Goal: Information Seeking & Learning: Learn about a topic

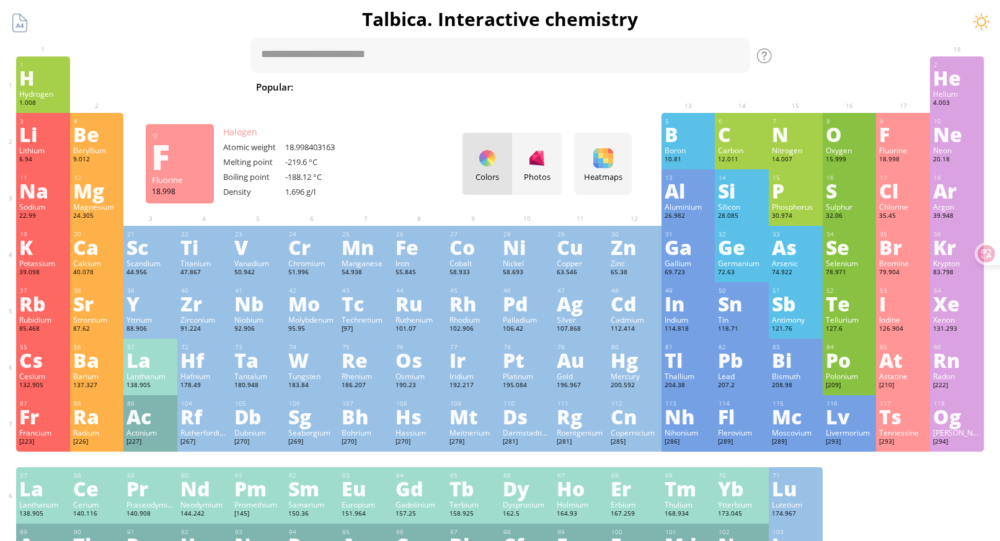
click at [914, 133] on div "F" at bounding box center [903, 134] width 48 height 20
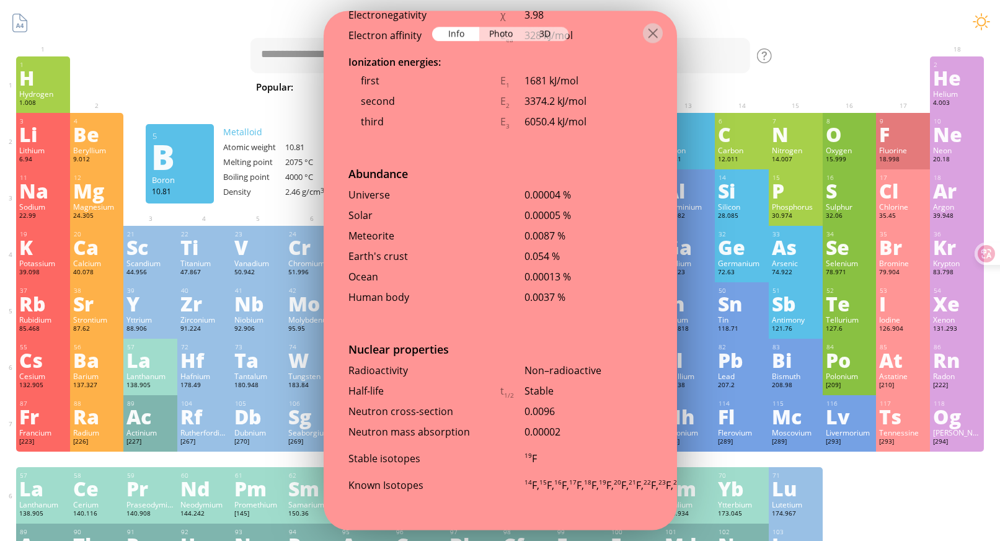
scroll to position [2438, 0]
click at [499, 31] on div "Photo" at bounding box center [501, 34] width 45 height 14
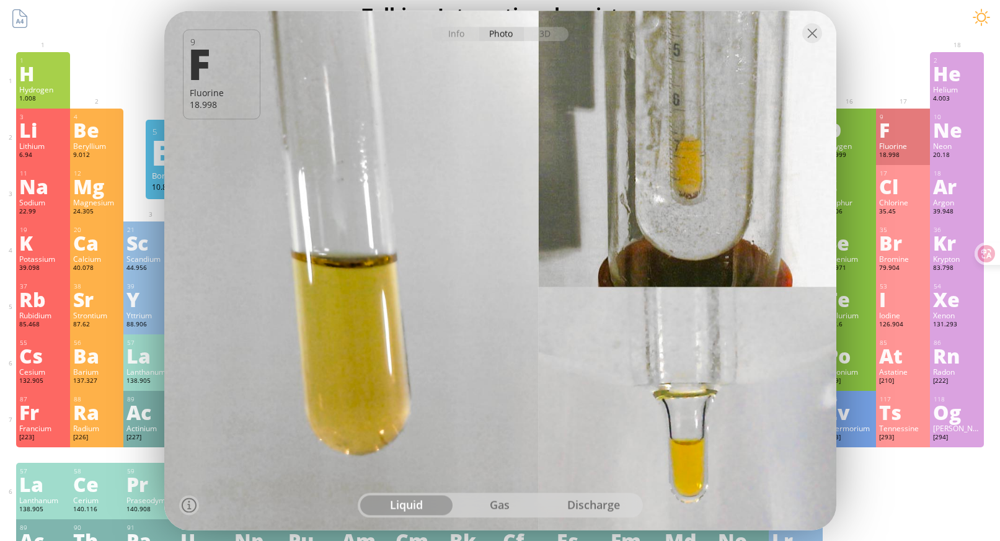
scroll to position [0, 0]
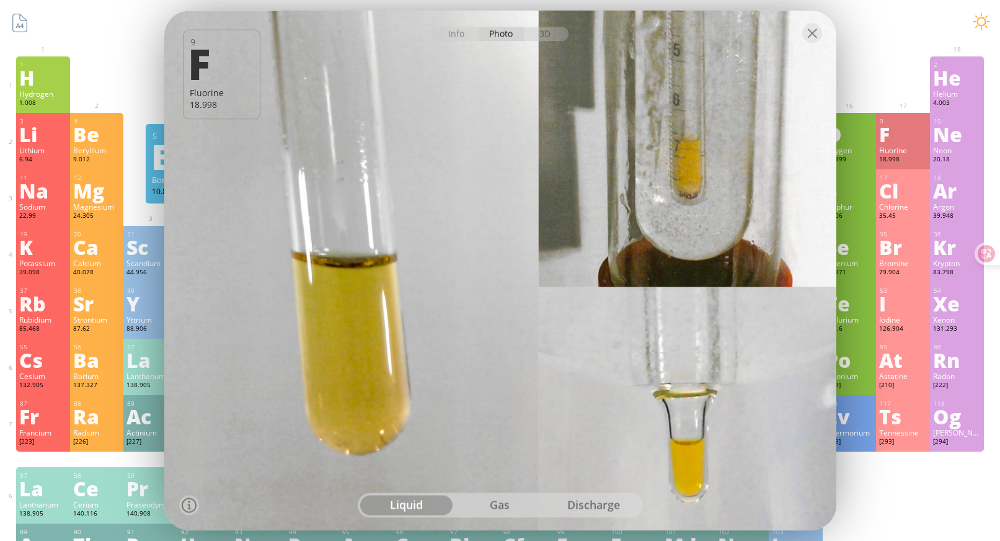
click at [491, 507] on div "gas" at bounding box center [500, 505] width 94 height 20
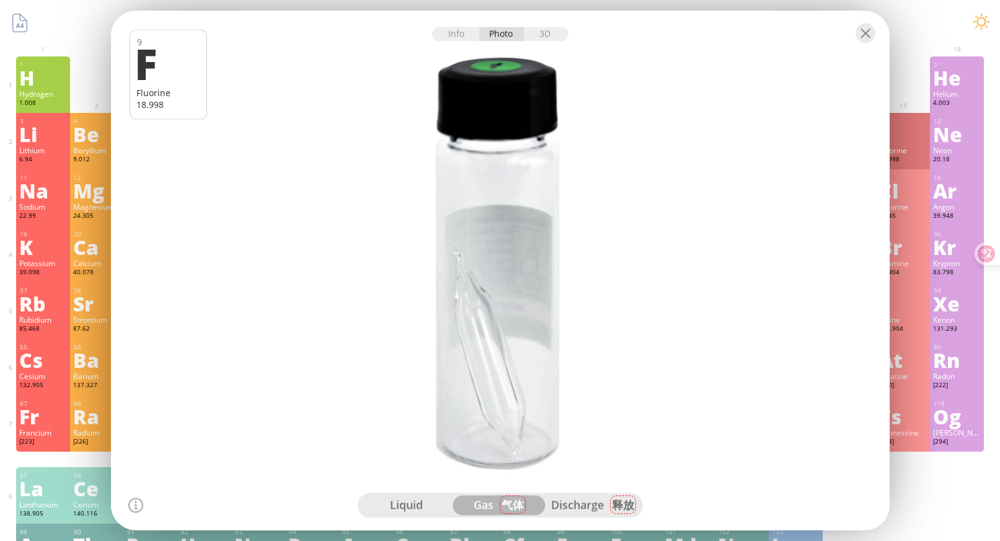
click at [587, 507] on div "discharge 释放" at bounding box center [594, 505] width 94 height 20
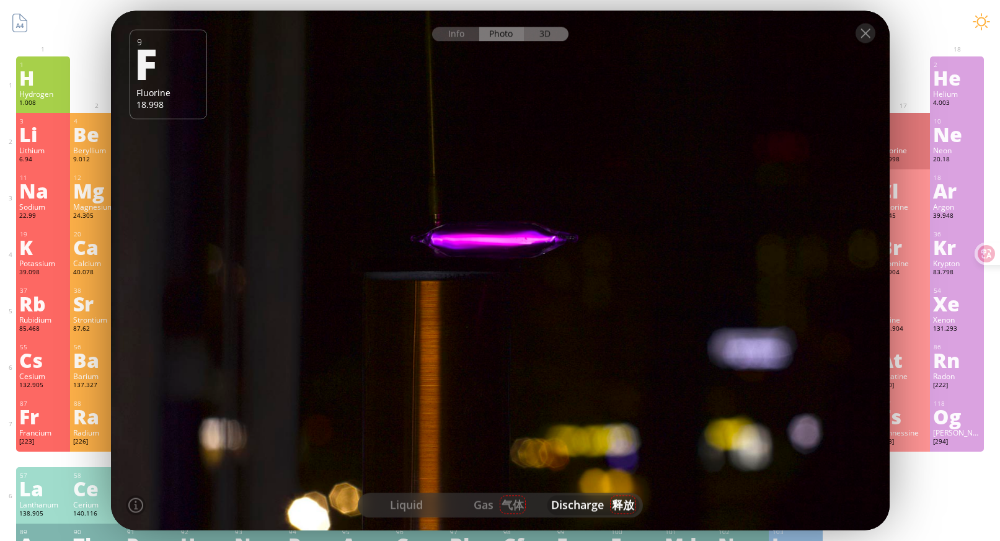
click at [546, 33] on div "3D" at bounding box center [546, 34] width 45 height 14
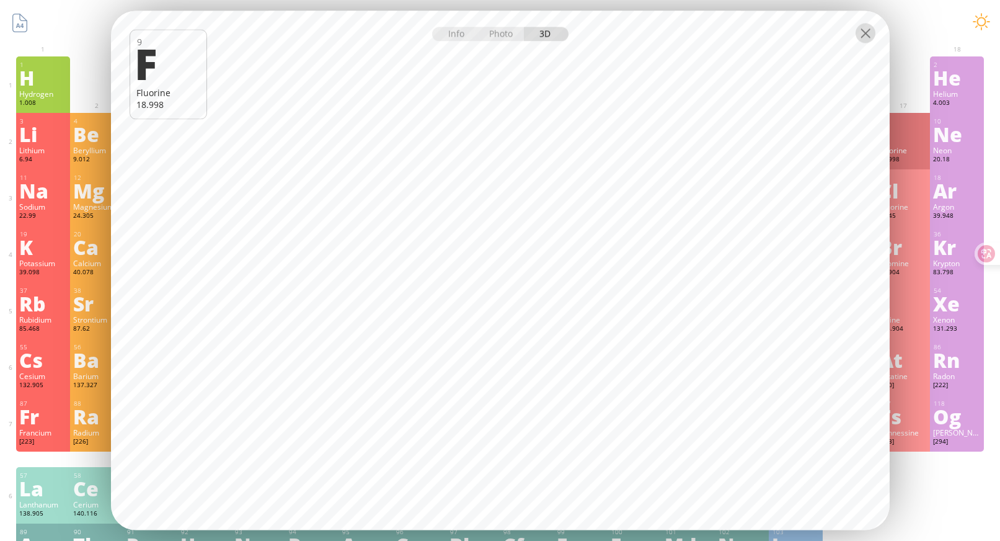
click at [863, 30] on div at bounding box center [866, 33] width 20 height 20
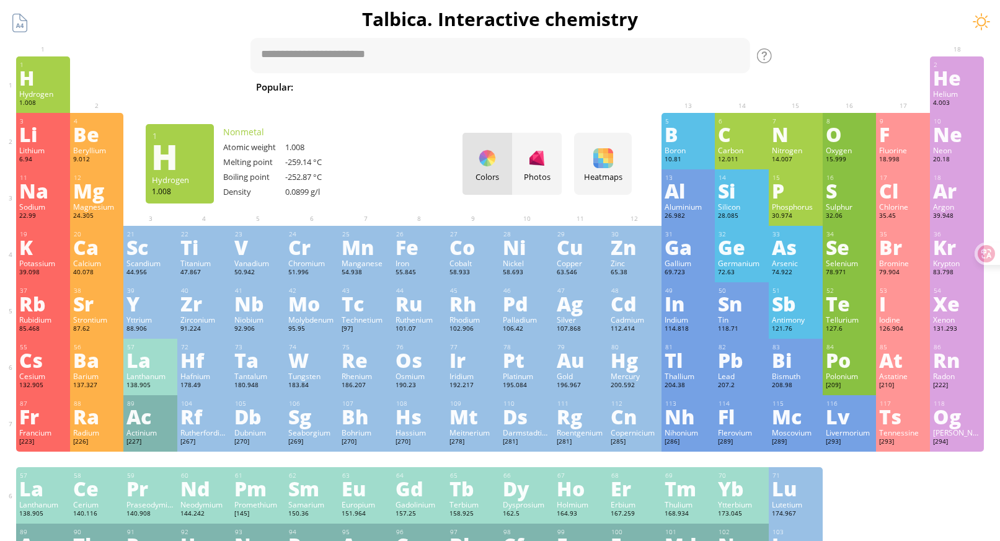
click at [49, 81] on div "H" at bounding box center [43, 78] width 48 height 20
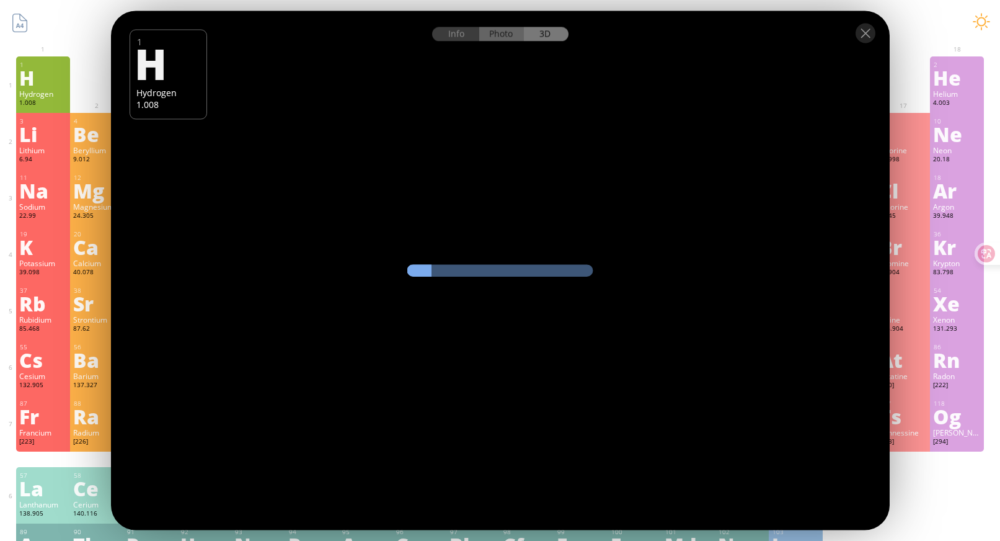
click at [503, 37] on div "Photo" at bounding box center [501, 34] width 45 height 14
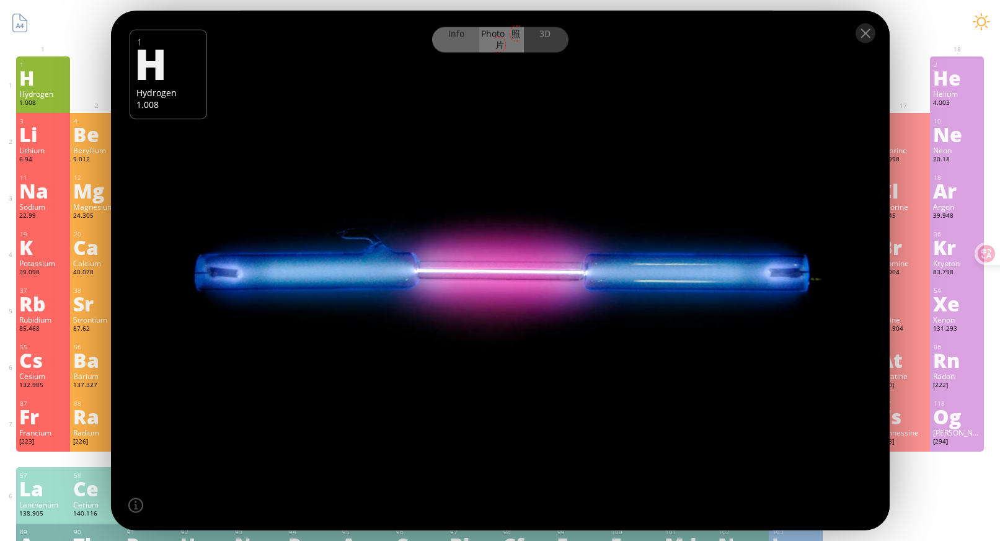
click at [456, 37] on div "Info" at bounding box center [456, 39] width 48 height 25
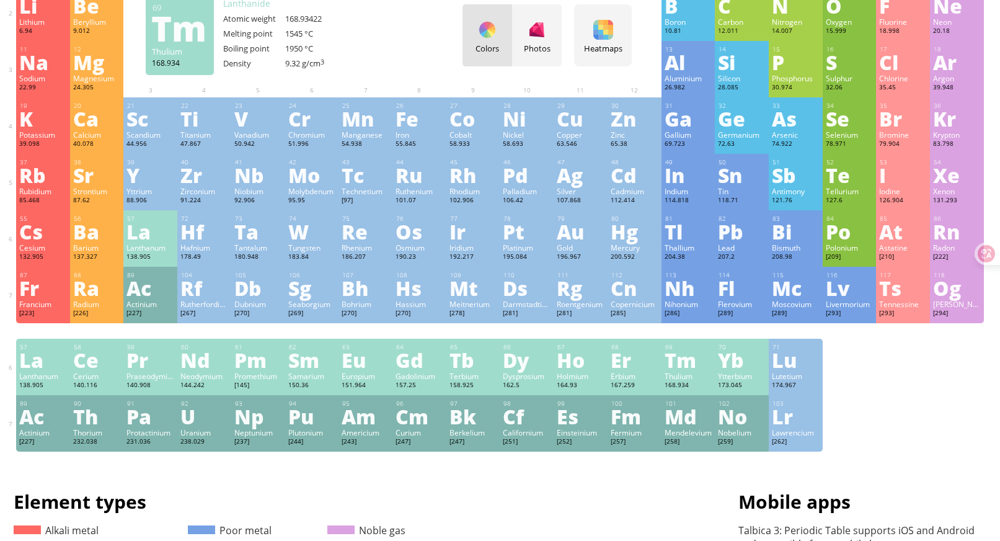
scroll to position [124, 0]
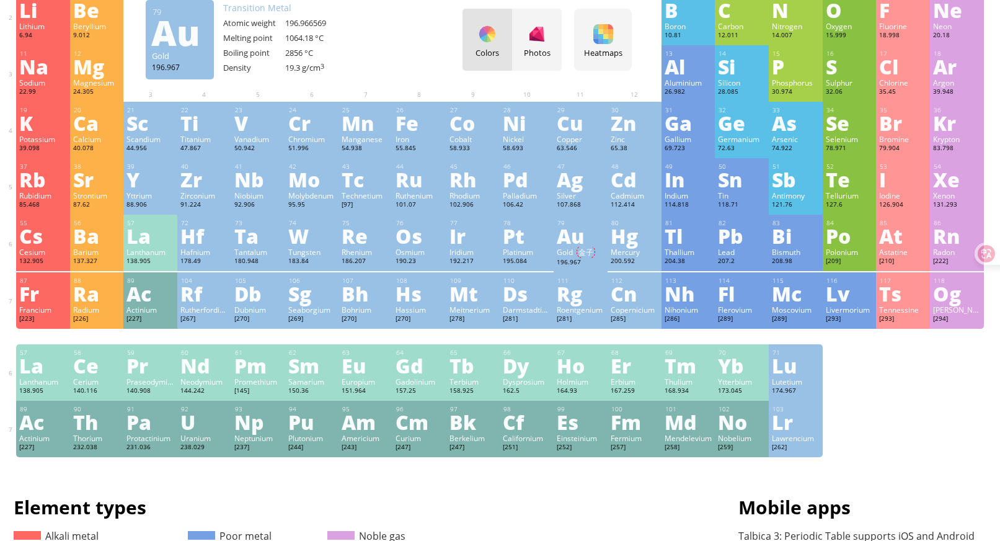
click at [575, 254] on div "Gold 金子" at bounding box center [581, 252] width 48 height 11
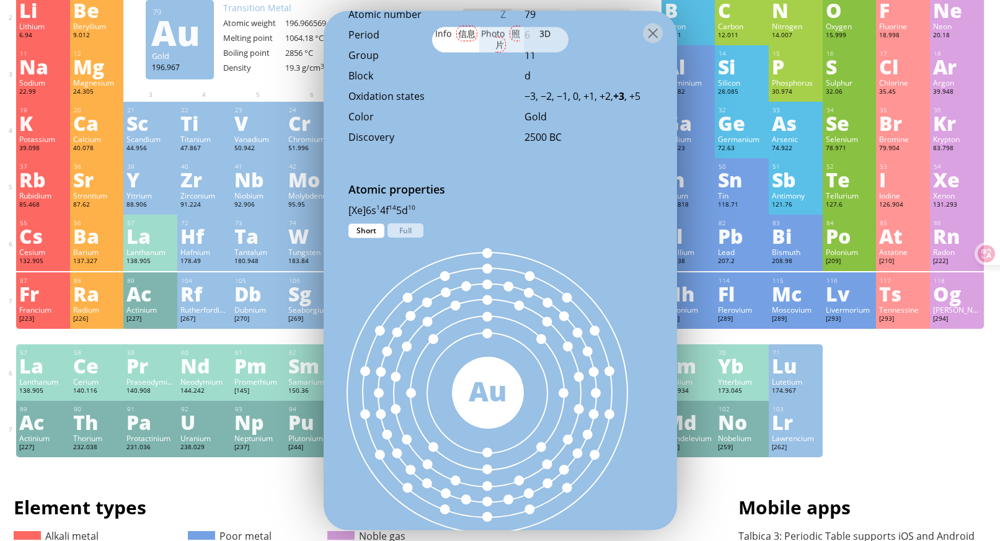
click at [502, 34] on div "Photo 照片" at bounding box center [501, 39] width 45 height 25
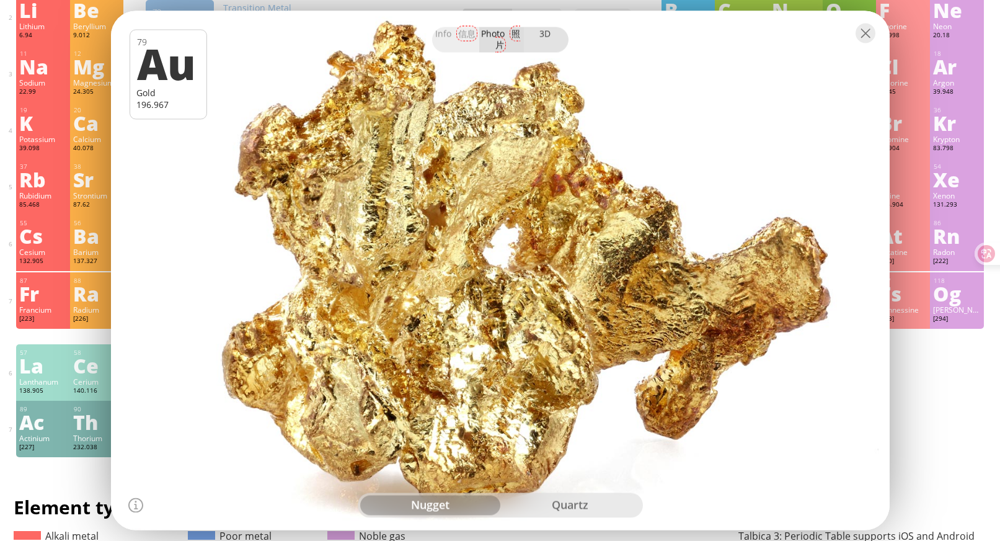
click at [540, 35] on div "3D" at bounding box center [546, 39] width 45 height 25
